Goal: Task Accomplishment & Management: Use online tool/utility

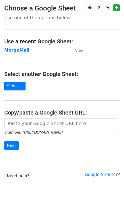
click at [22, 50] on strong "MergeMail" at bounding box center [16, 50] width 25 height 5
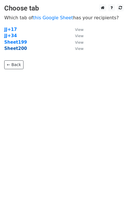
click at [20, 50] on strong "Sheet200" at bounding box center [15, 48] width 23 height 5
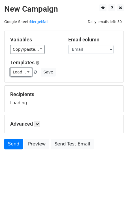
click at [18, 75] on link "Load..." at bounding box center [21, 72] width 22 height 9
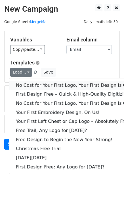
click at [29, 82] on link "No Cost for Your First Logo, Your First Design Is On Us!" at bounding box center [77, 84] width 136 height 9
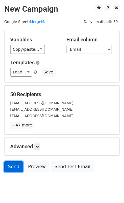
click at [18, 170] on link "Send" at bounding box center [13, 166] width 19 height 11
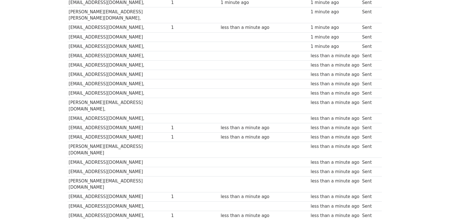
scroll to position [370, 0]
